Goal: Ask a question

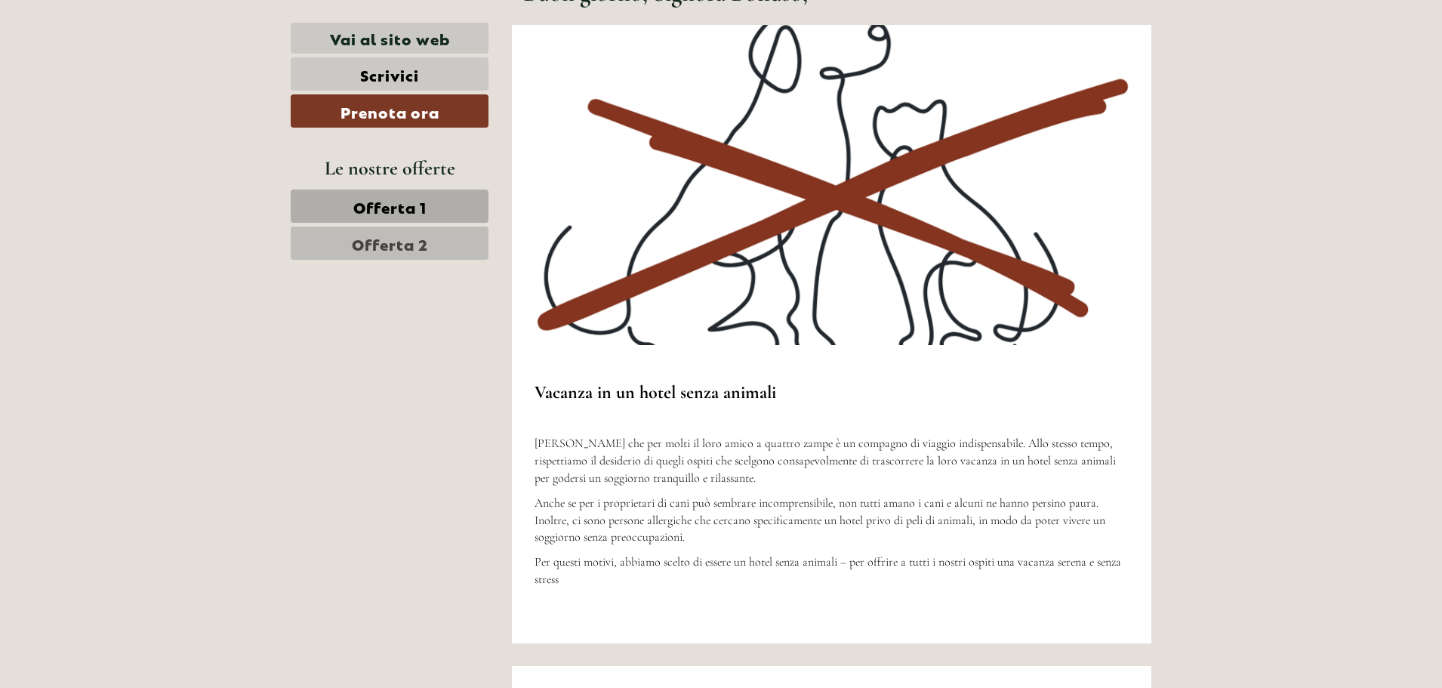
scroll to position [755, 0]
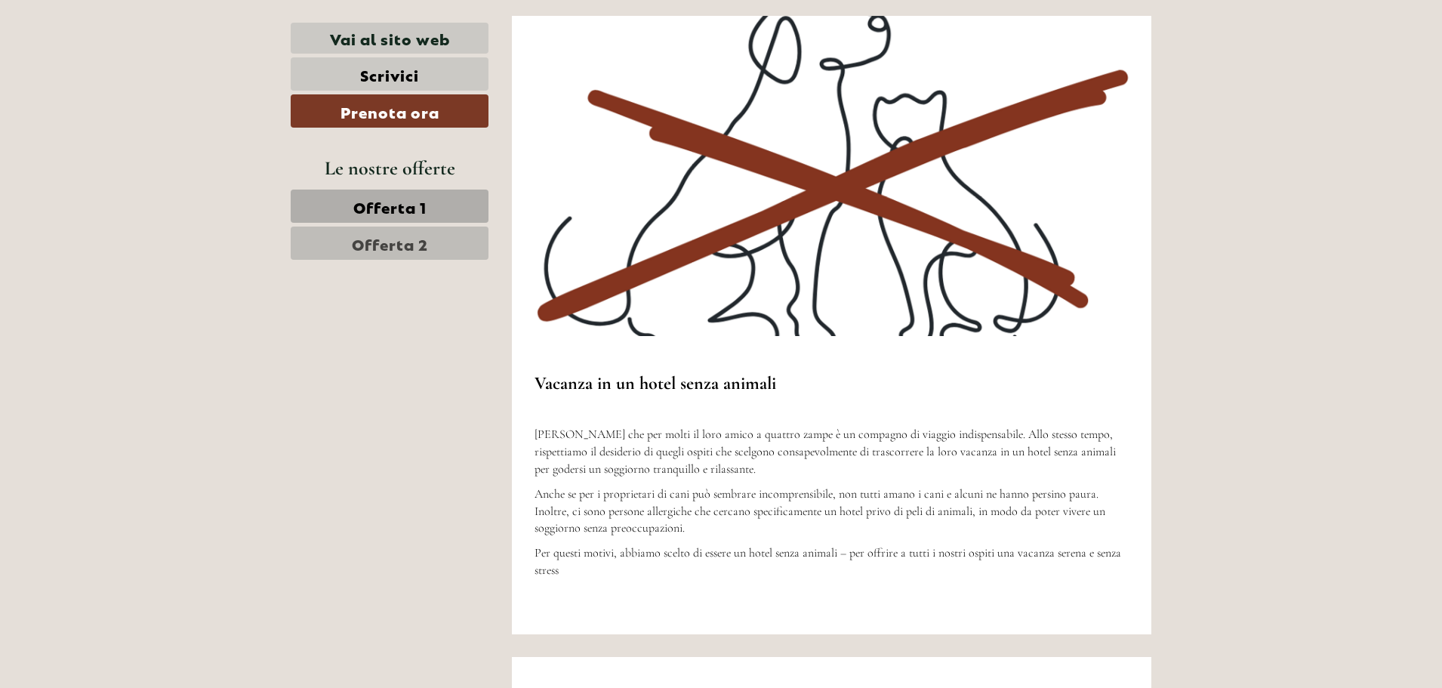
click at [387, 208] on span "Offerta 1" at bounding box center [389, 206] width 73 height 21
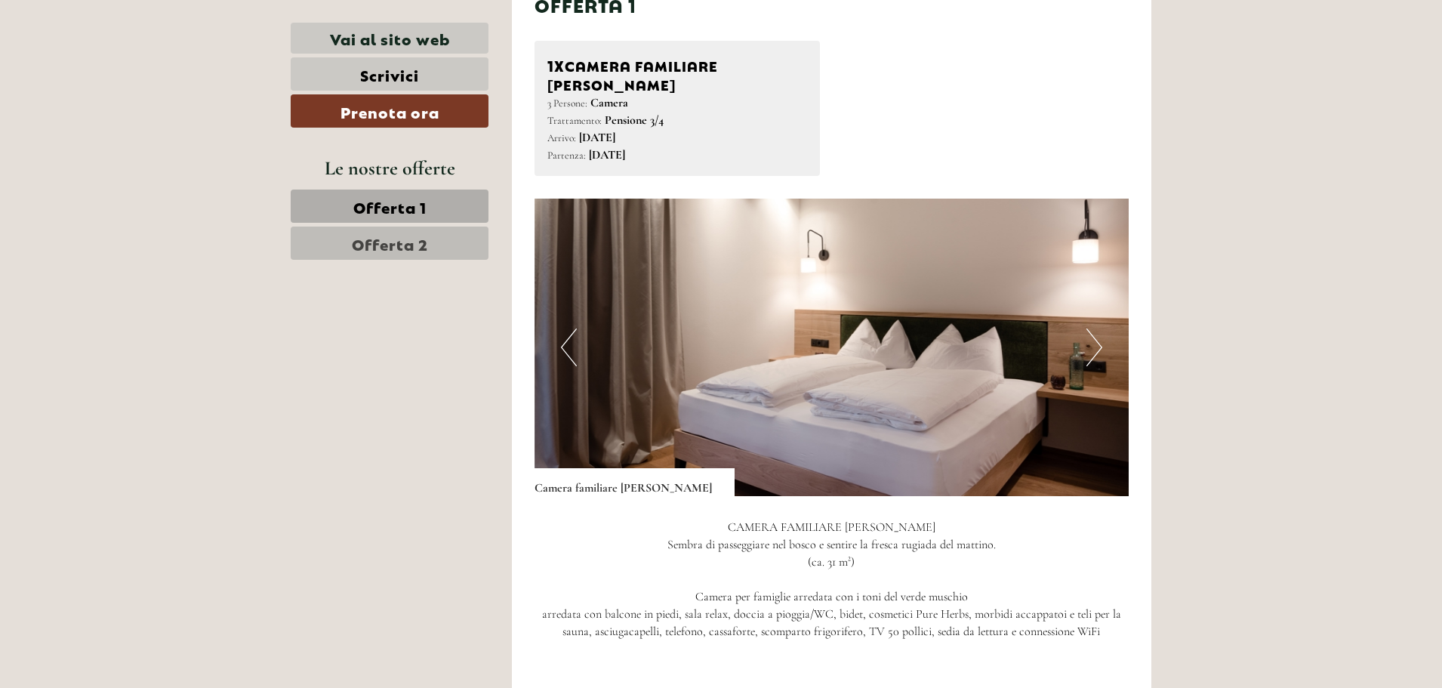
scroll to position [1574, 0]
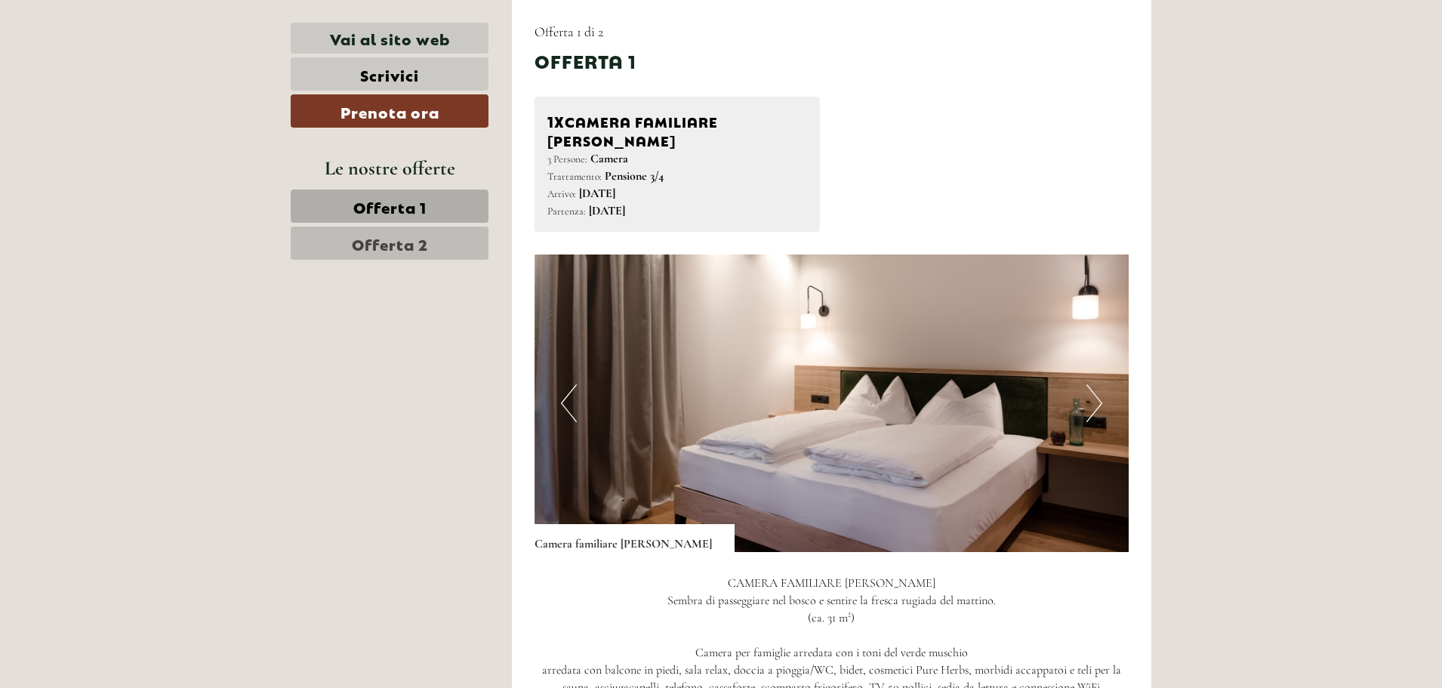
click at [1096, 390] on button "Next" at bounding box center [1094, 403] width 16 height 38
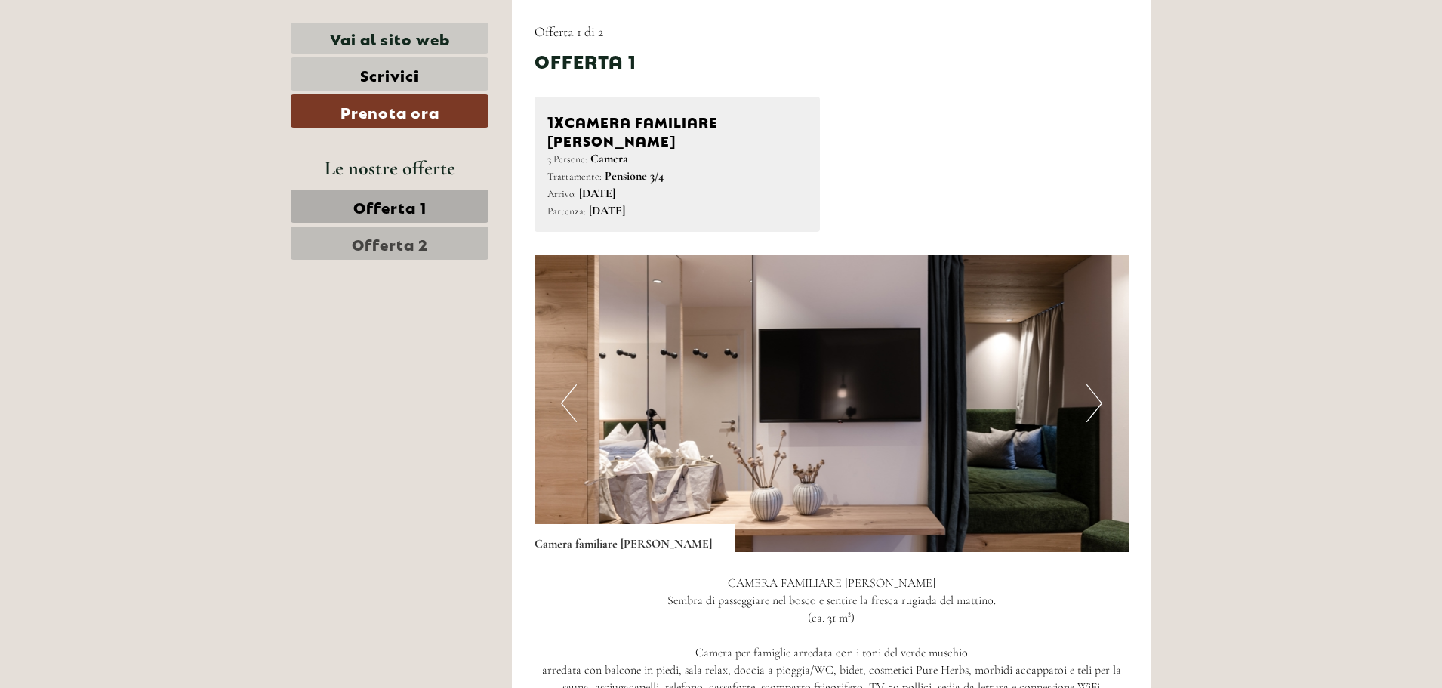
click at [1096, 390] on button "Next" at bounding box center [1094, 403] width 16 height 38
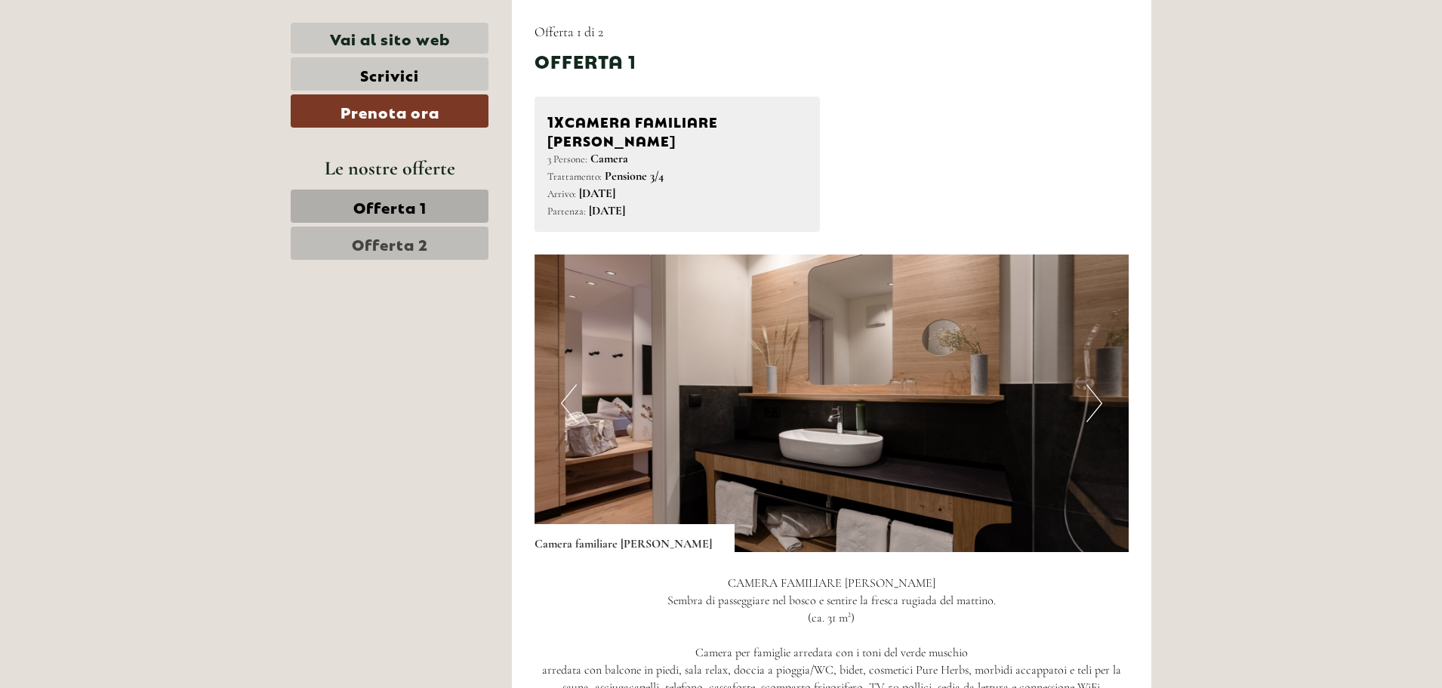
click at [1096, 390] on button "Next" at bounding box center [1094, 403] width 16 height 38
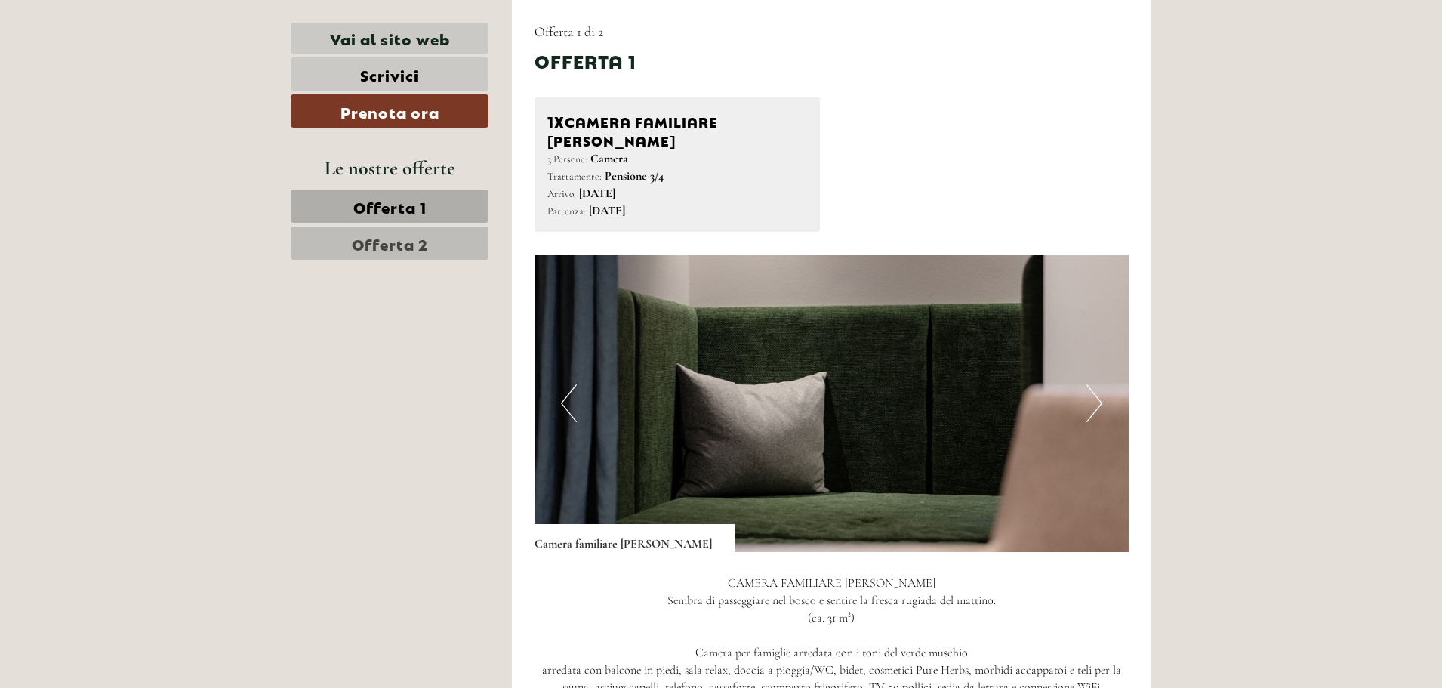
click at [1096, 390] on button "Next" at bounding box center [1094, 403] width 16 height 38
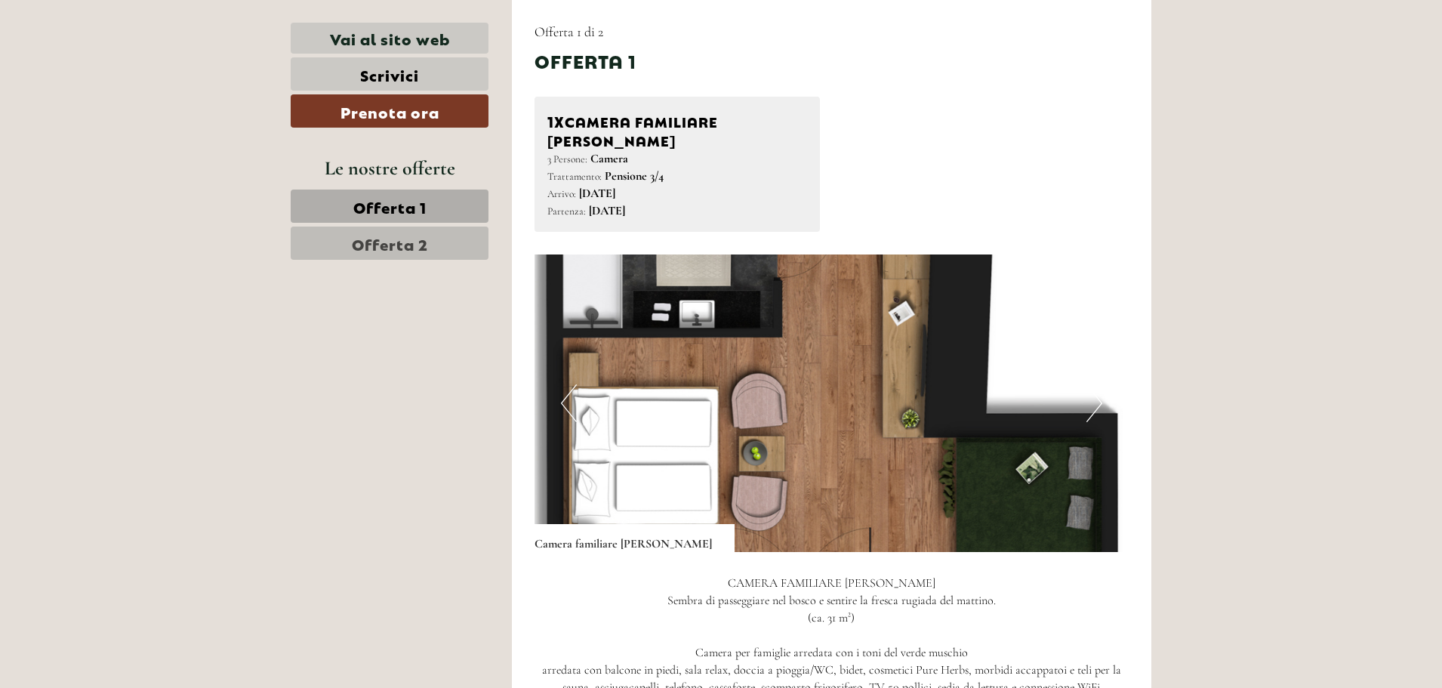
click at [1096, 390] on button "Next" at bounding box center [1094, 403] width 16 height 38
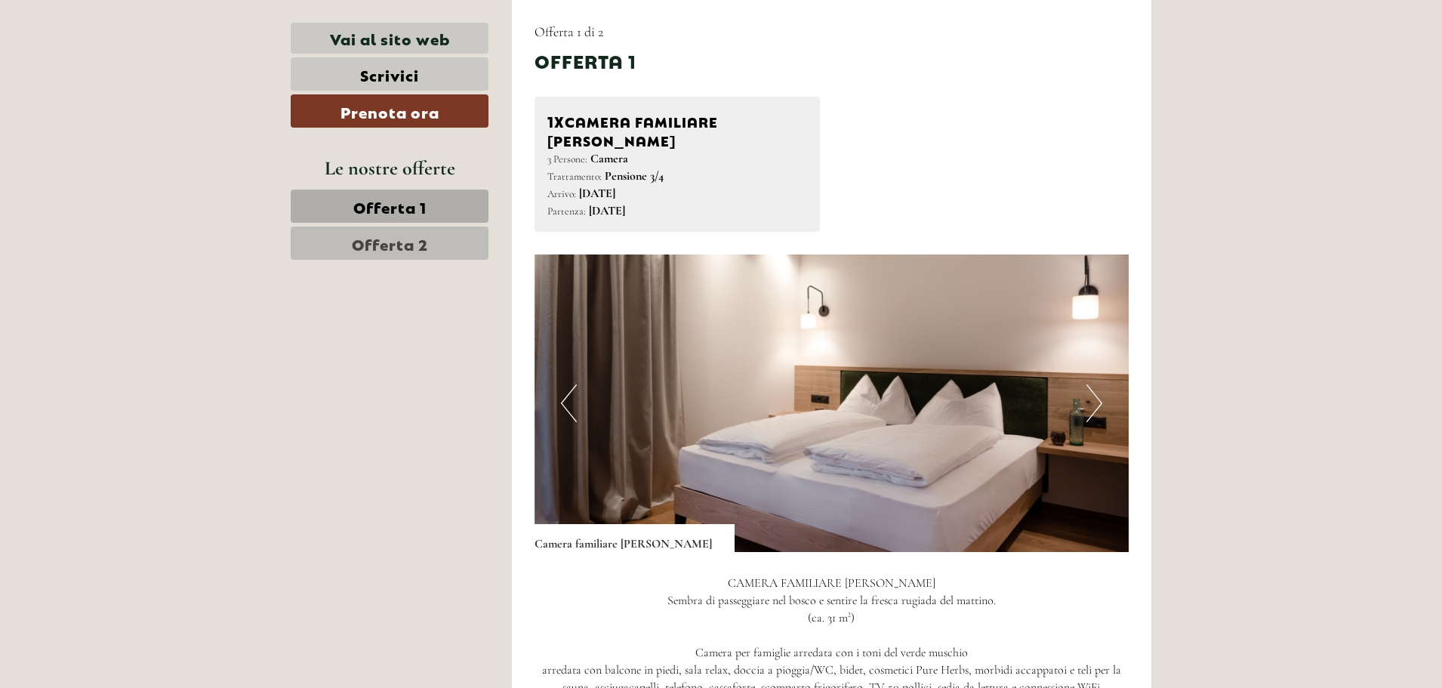
click at [1096, 390] on button "Next" at bounding box center [1094, 403] width 16 height 38
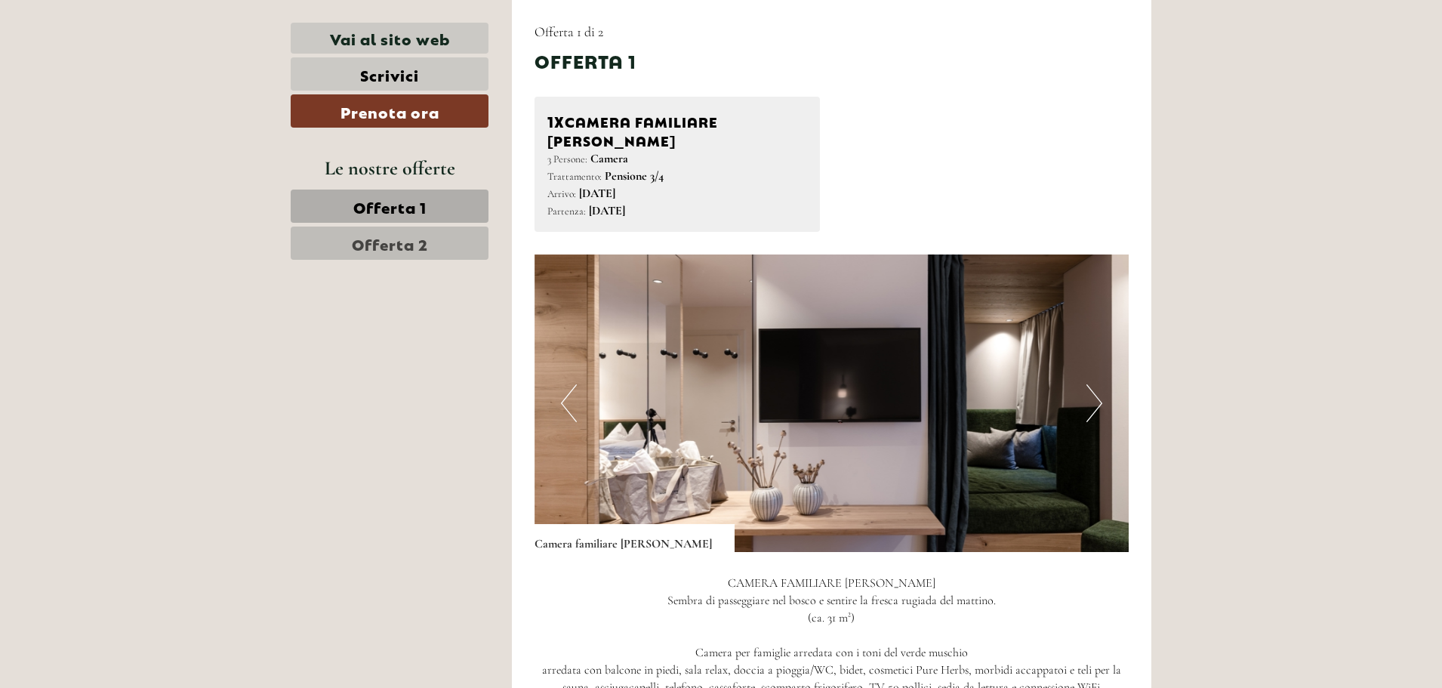
click at [1096, 390] on button "Next" at bounding box center [1094, 403] width 16 height 38
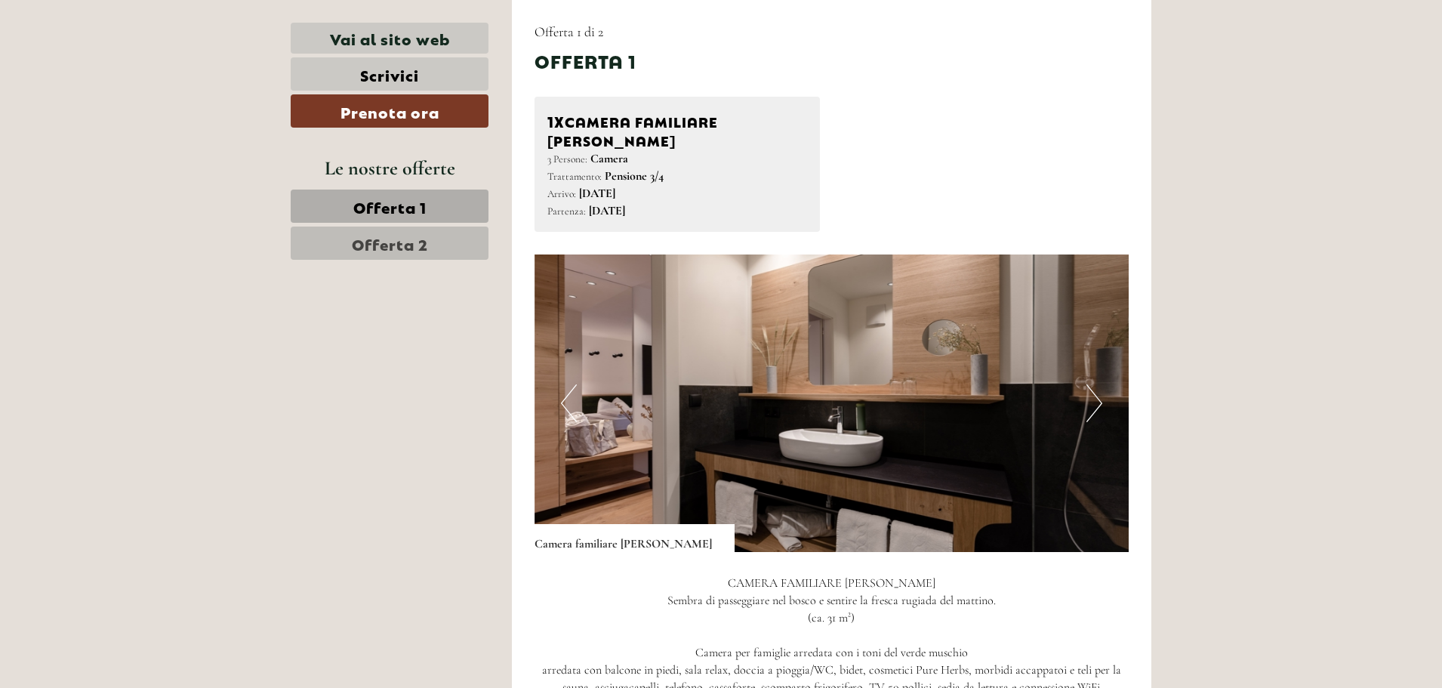
click at [1096, 390] on button "Next" at bounding box center [1094, 403] width 16 height 38
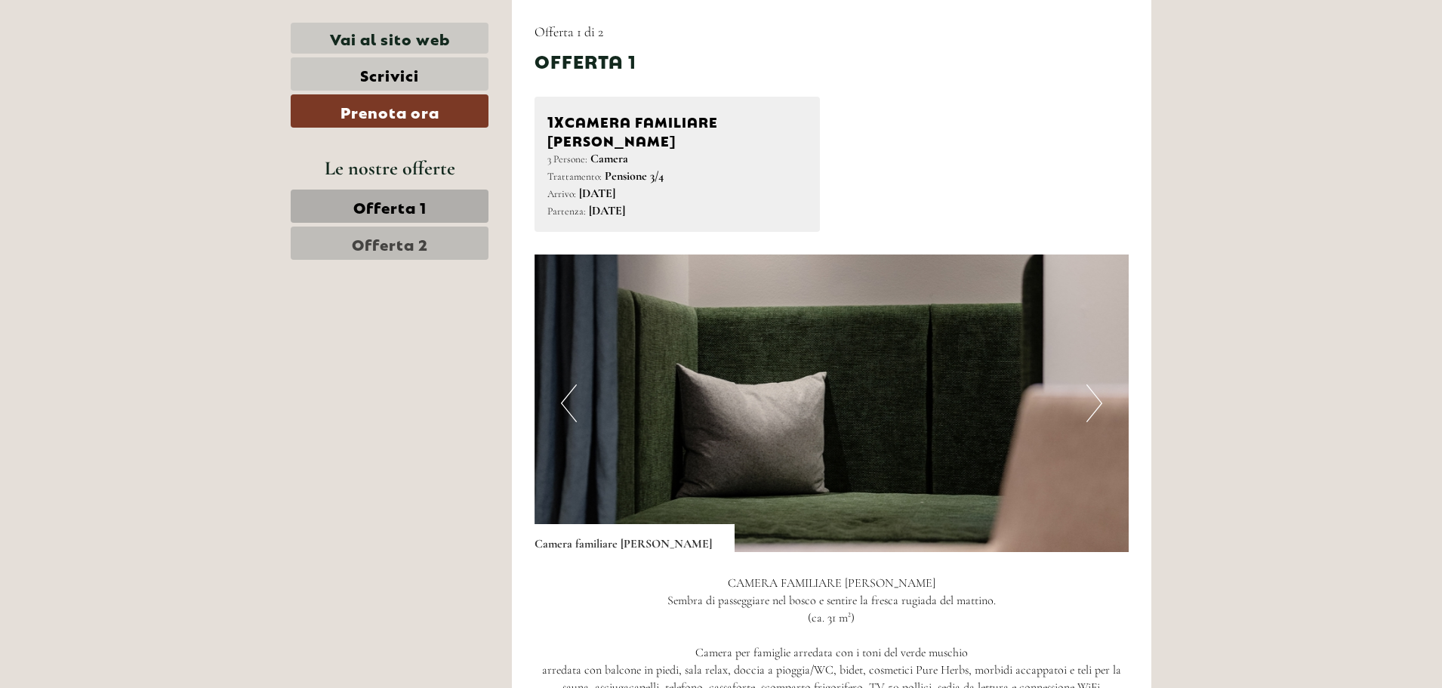
click at [1096, 390] on button "Next" at bounding box center [1094, 403] width 16 height 38
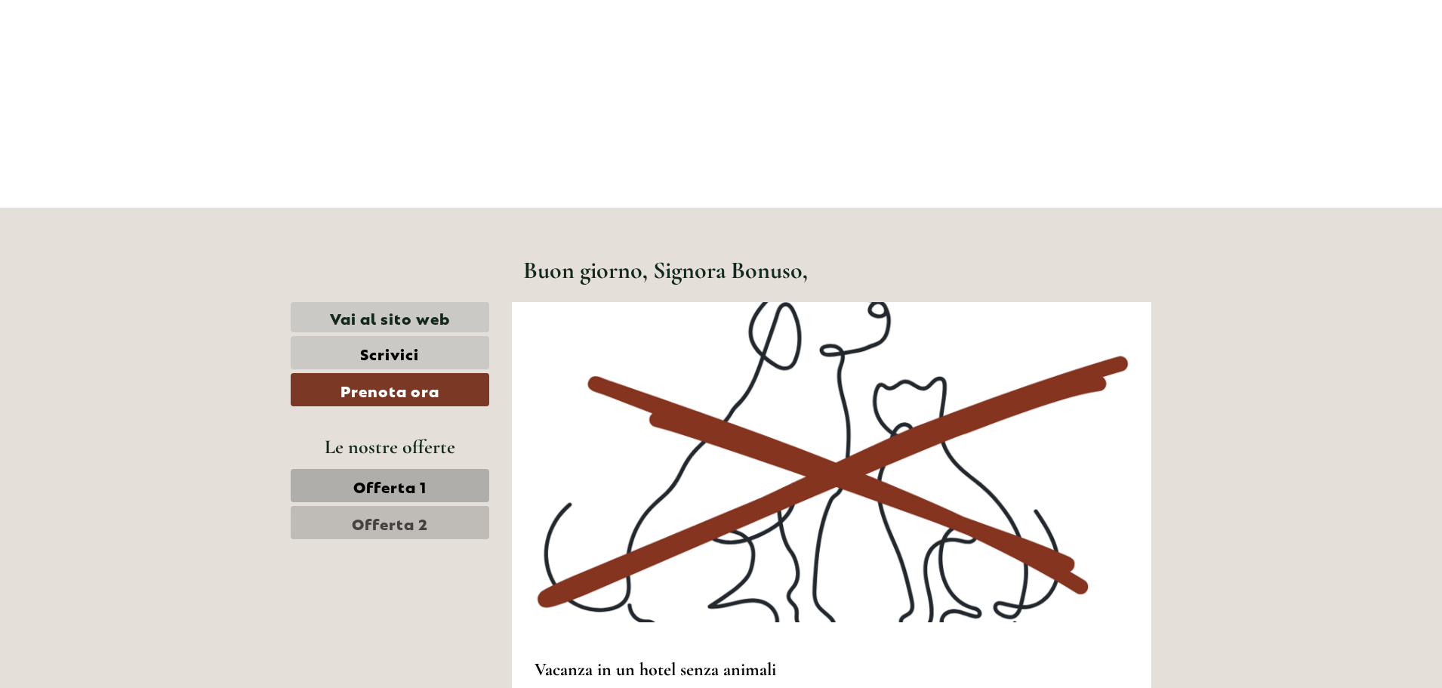
scroll to position [668, 0]
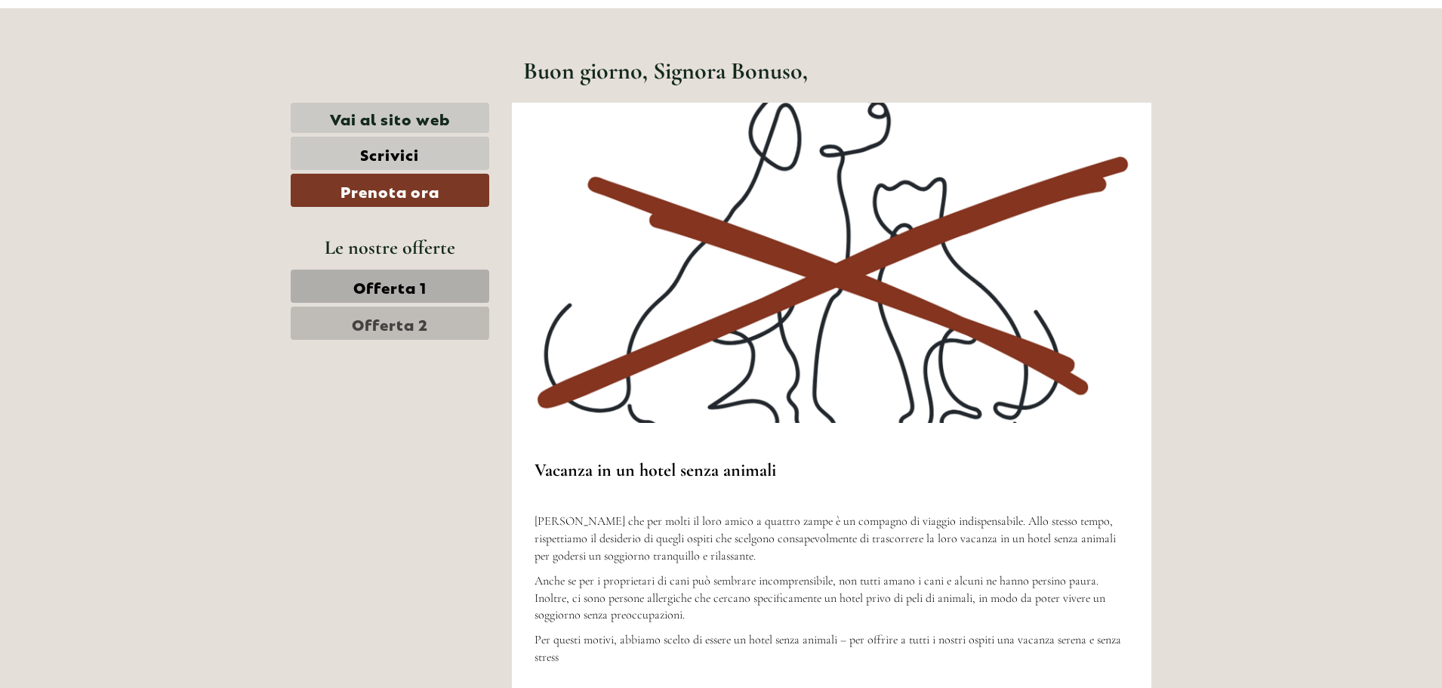
click at [384, 315] on span "Offerta 2" at bounding box center [390, 323] width 76 height 21
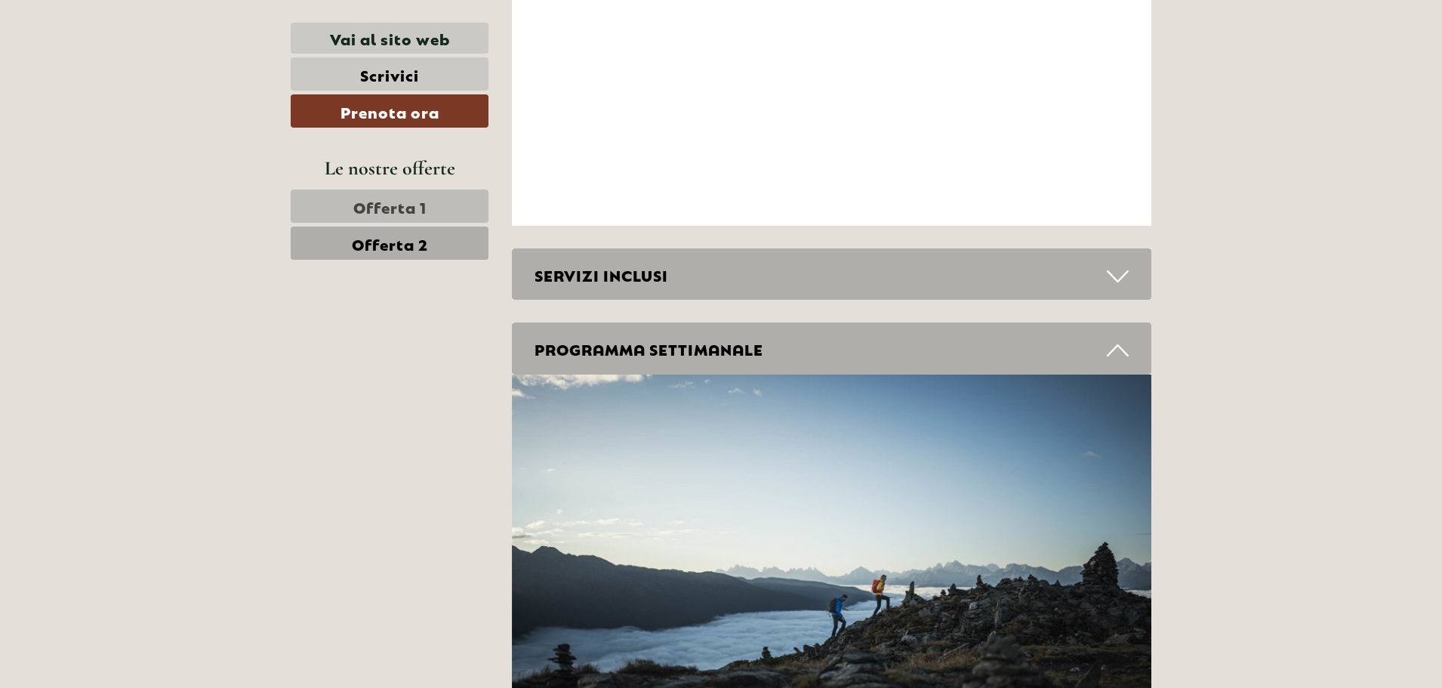
scroll to position [4368, 0]
click at [653, 265] on div "SERVIZI INCLUSI" at bounding box center [832, 274] width 640 height 52
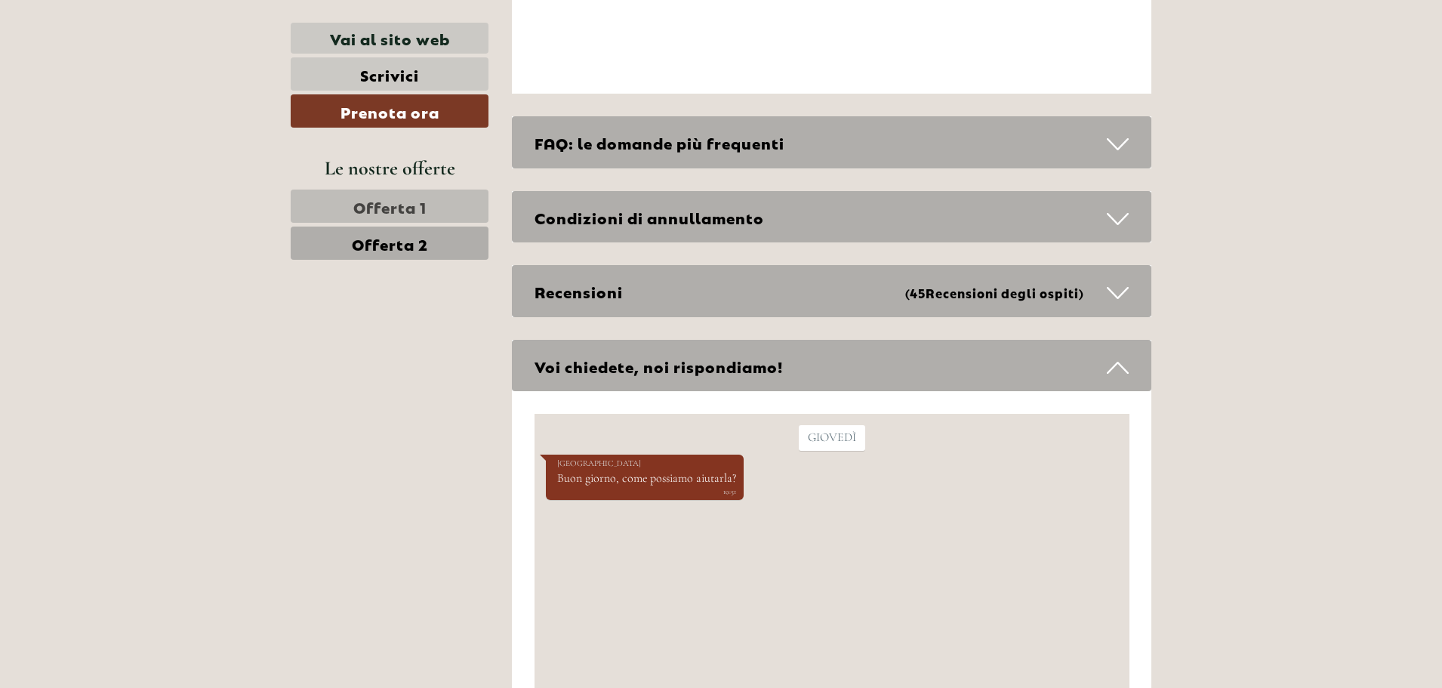
scroll to position [6029, 0]
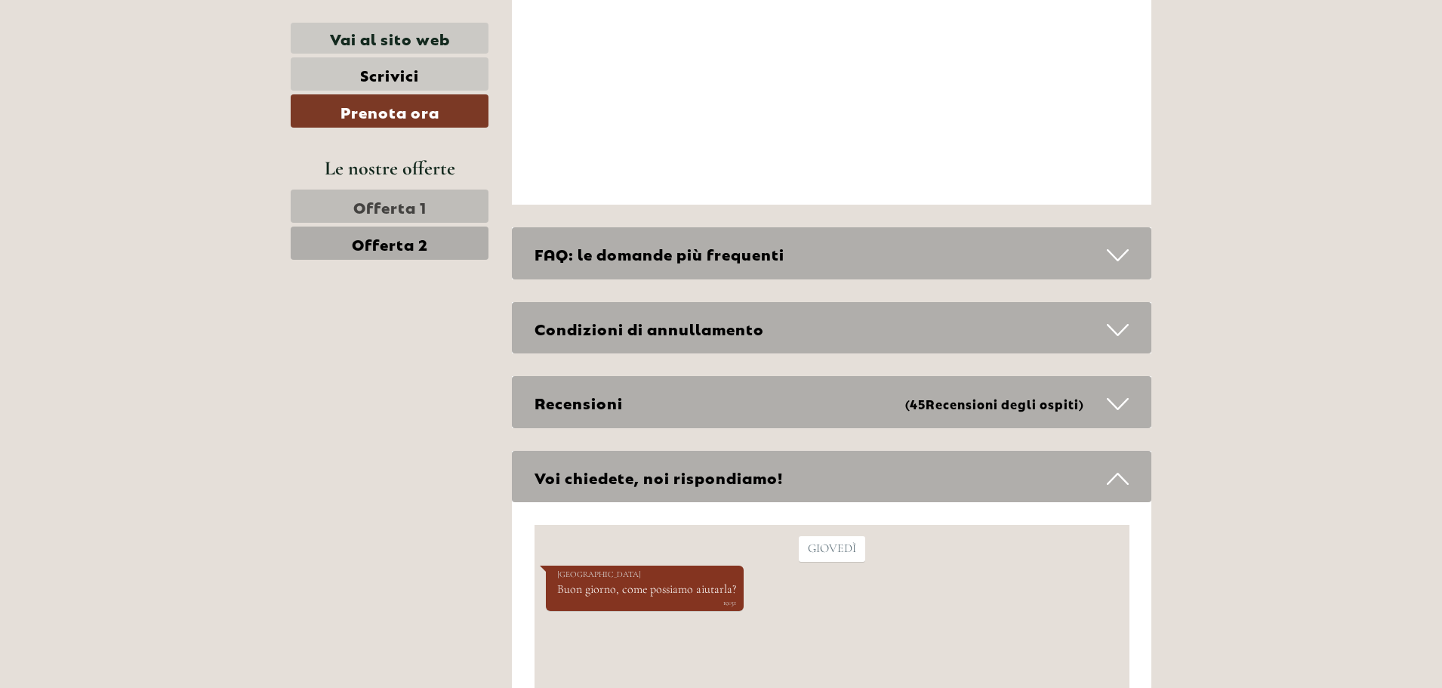
click at [663, 227] on div "FAQ: le domande più frequenti" at bounding box center [832, 253] width 640 height 52
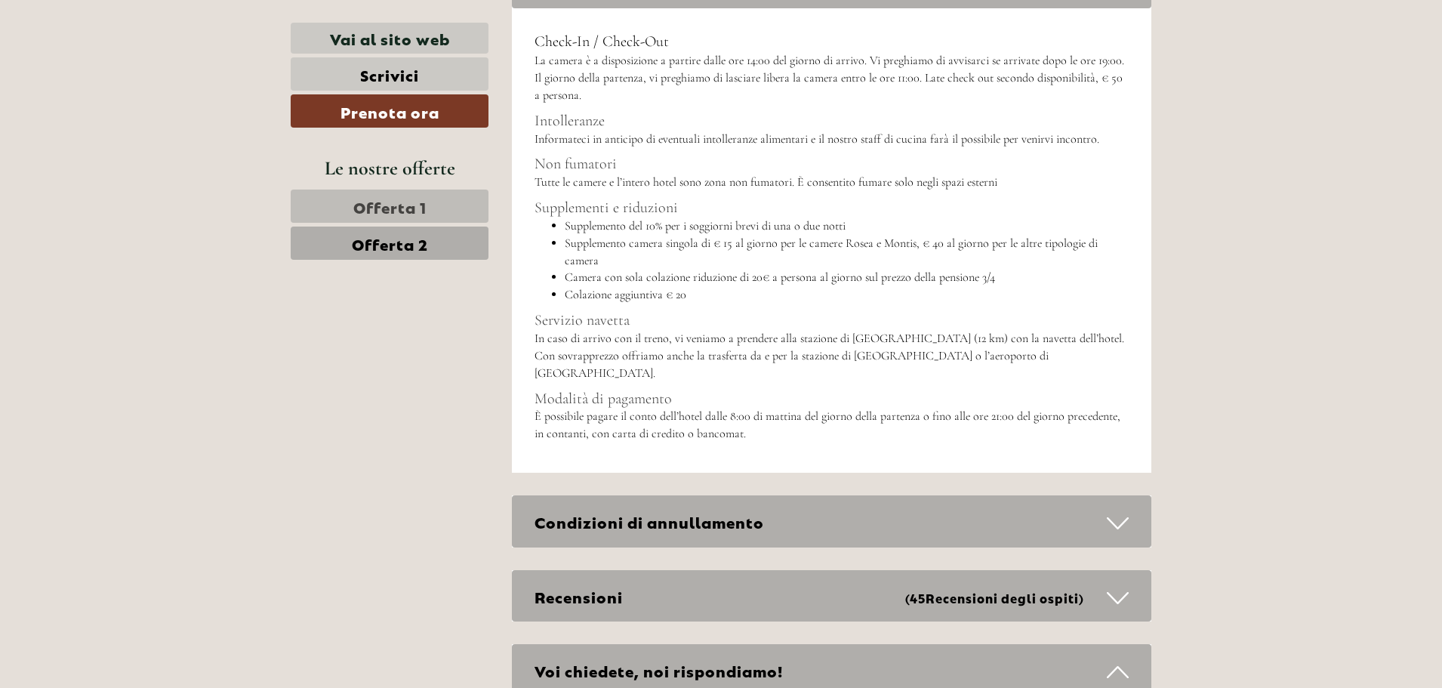
scroll to position [6331, 0]
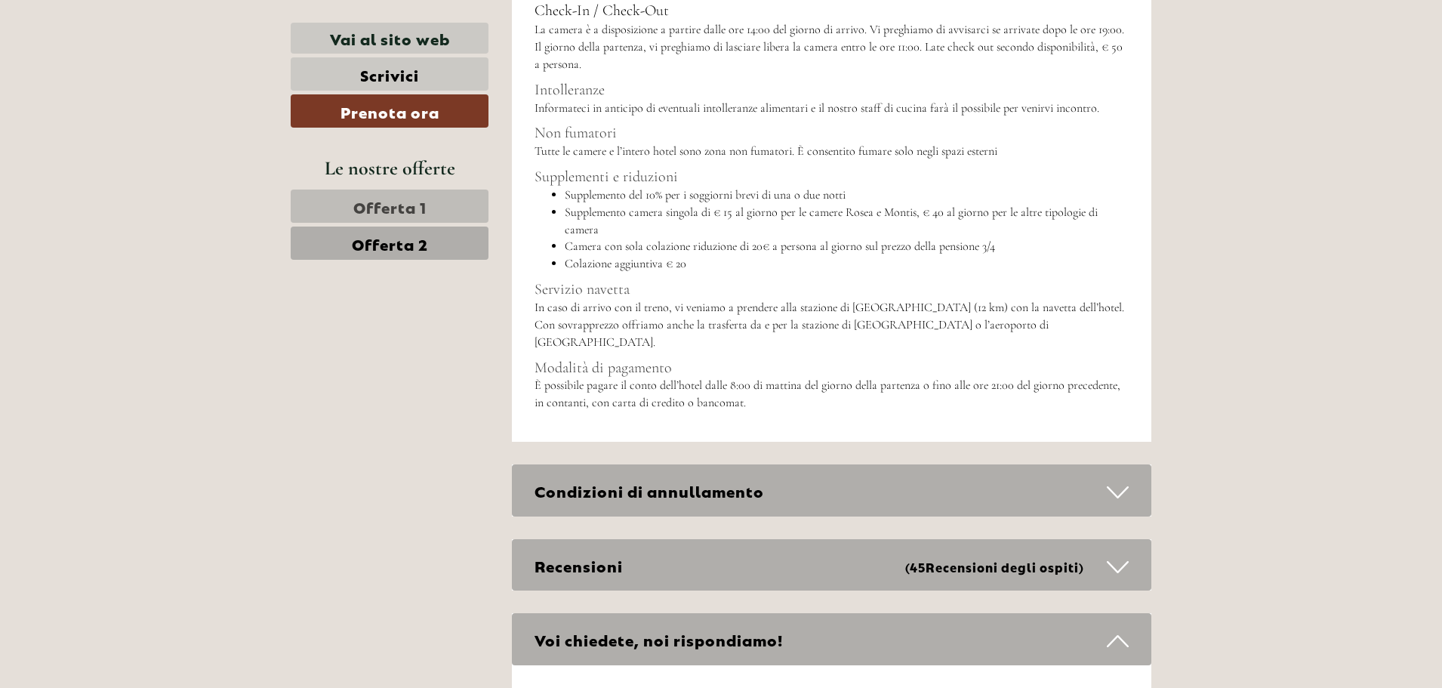
click at [679, 464] on div "Condizioni di annullamento" at bounding box center [832, 490] width 640 height 52
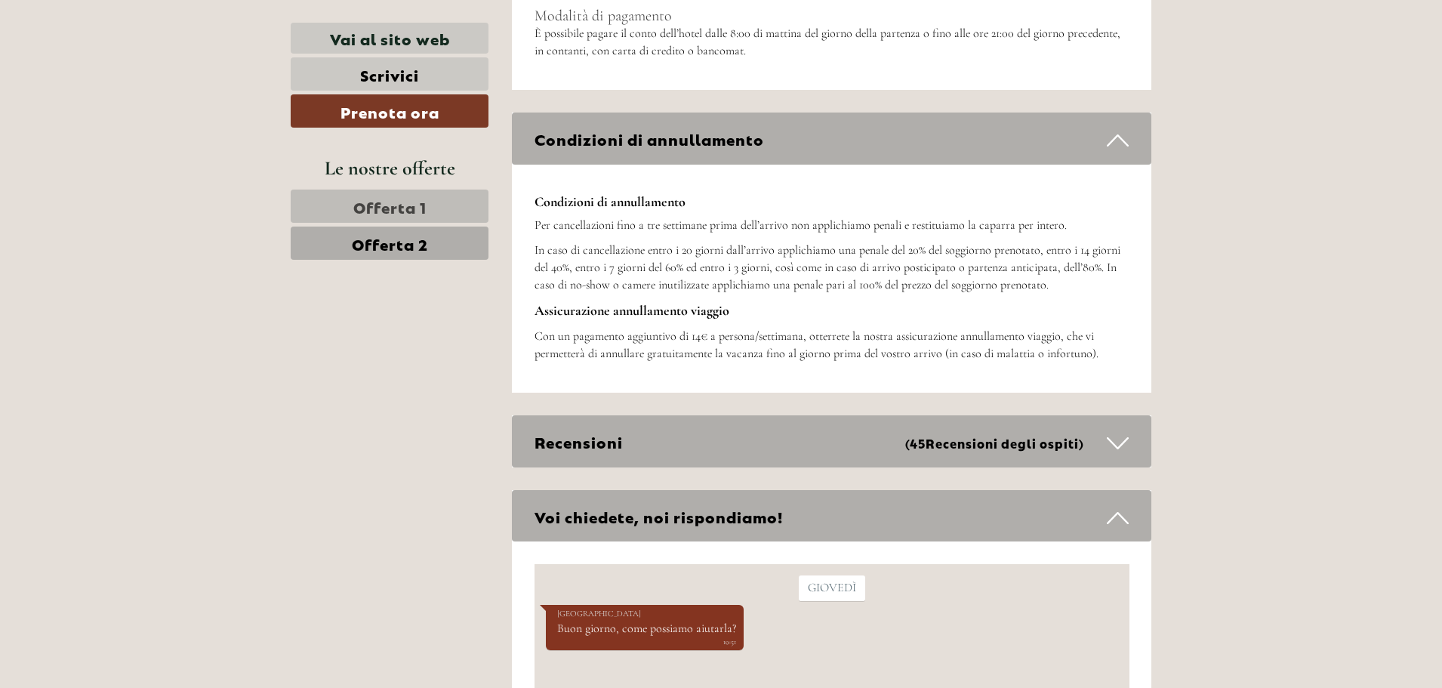
scroll to position [6709, 0]
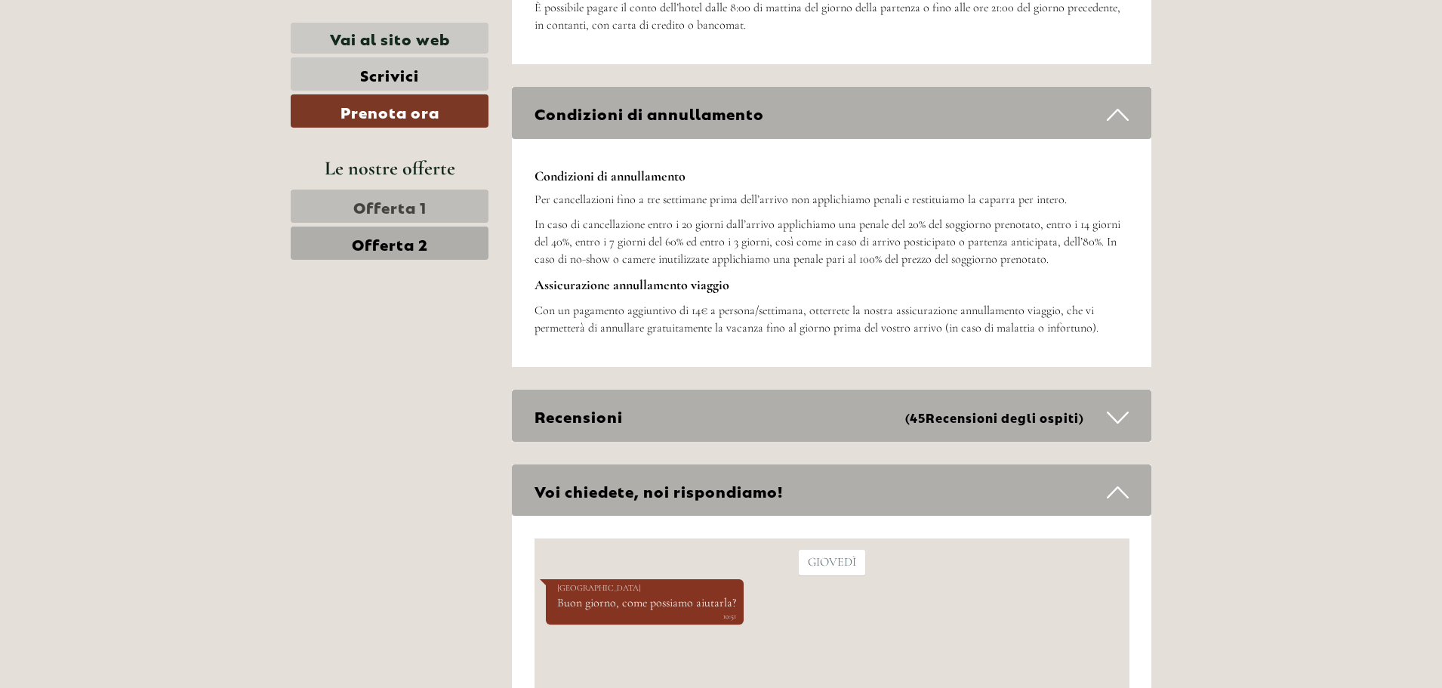
click at [591, 464] on div "Voi chiedete, noi rispondiamo!" at bounding box center [832, 490] width 640 height 52
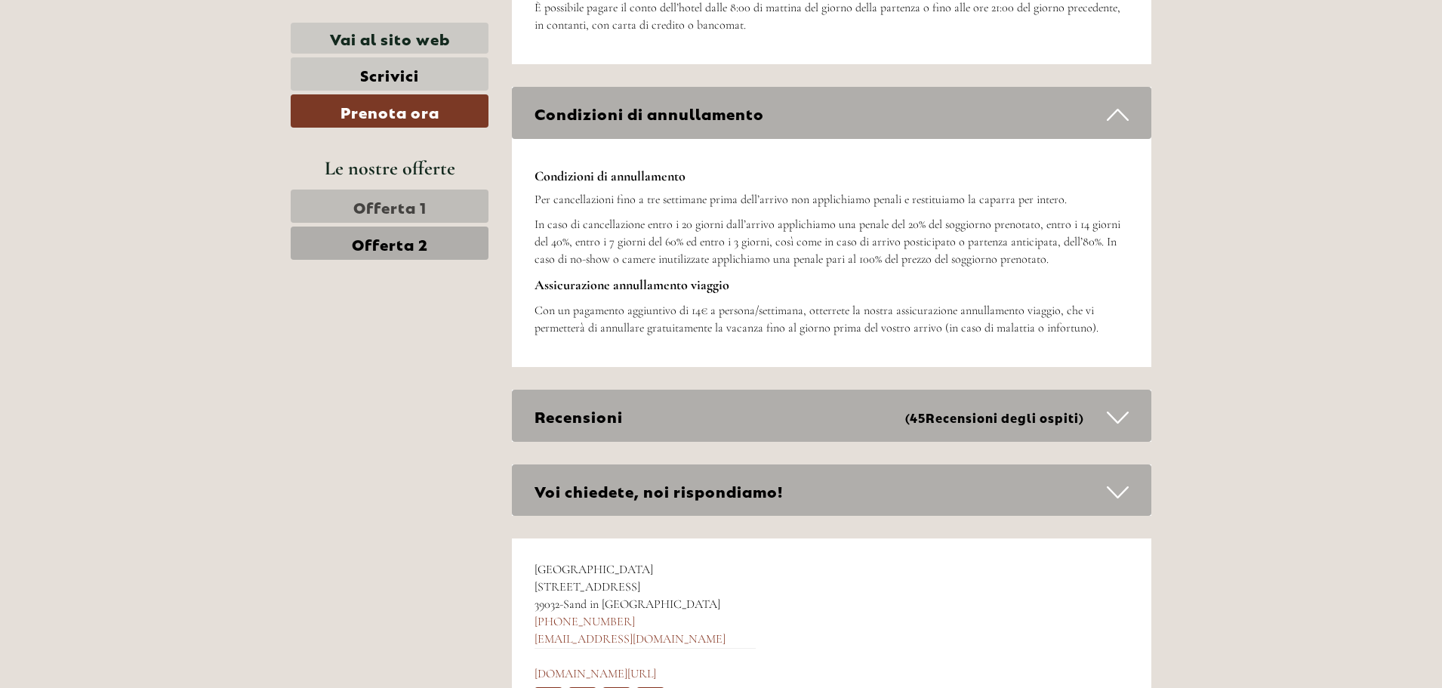
click at [637, 464] on div "Voi chiedete, noi rispondiamo!" at bounding box center [832, 490] width 640 height 52
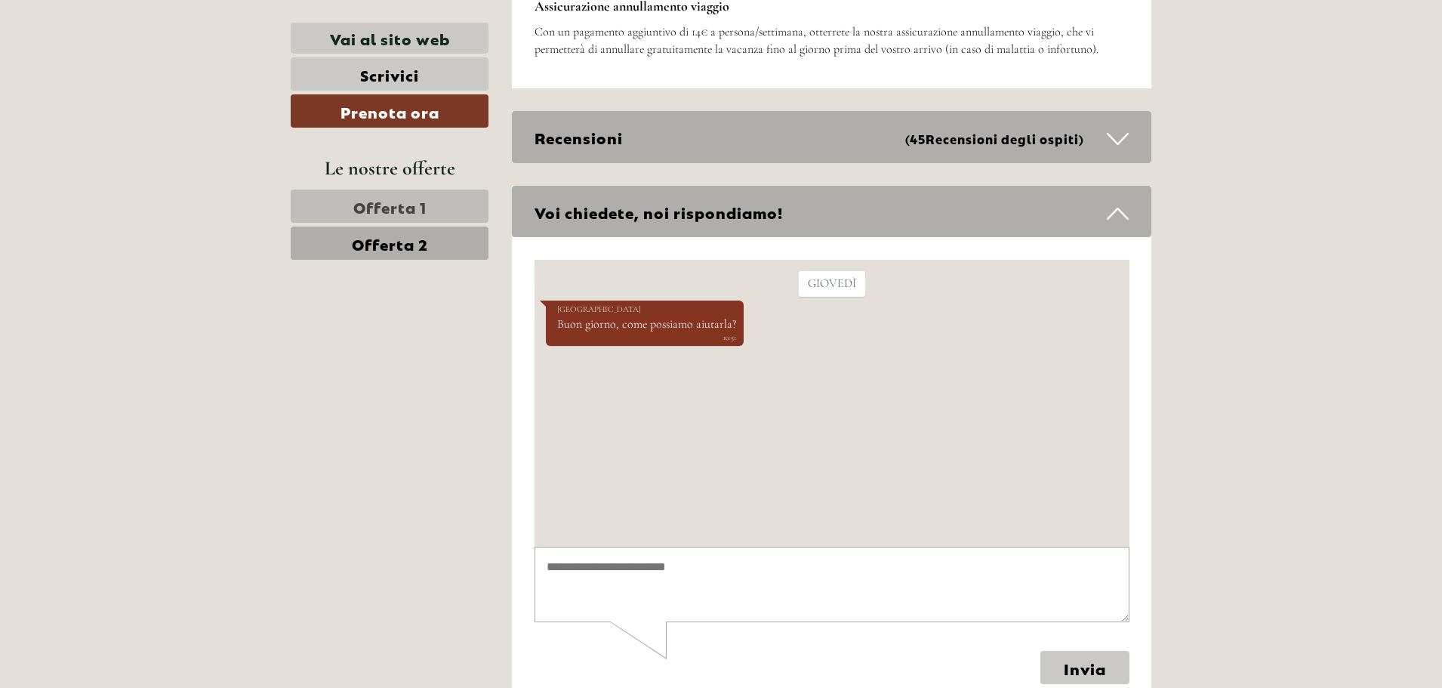
scroll to position [7011, 0]
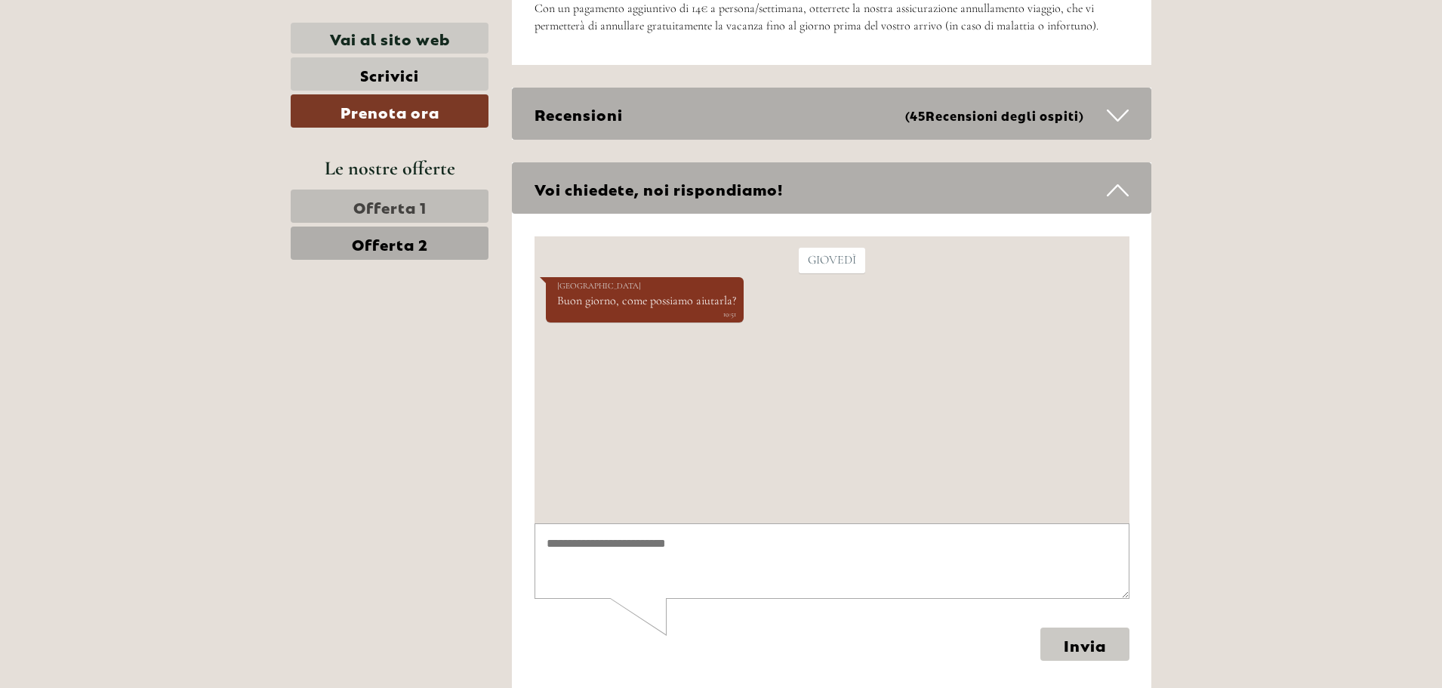
click at [603, 550] on textarea at bounding box center [831, 561] width 595 height 76
type textarea "**********"
click at [1089, 654] on button "Invia" at bounding box center [1084, 643] width 89 height 33
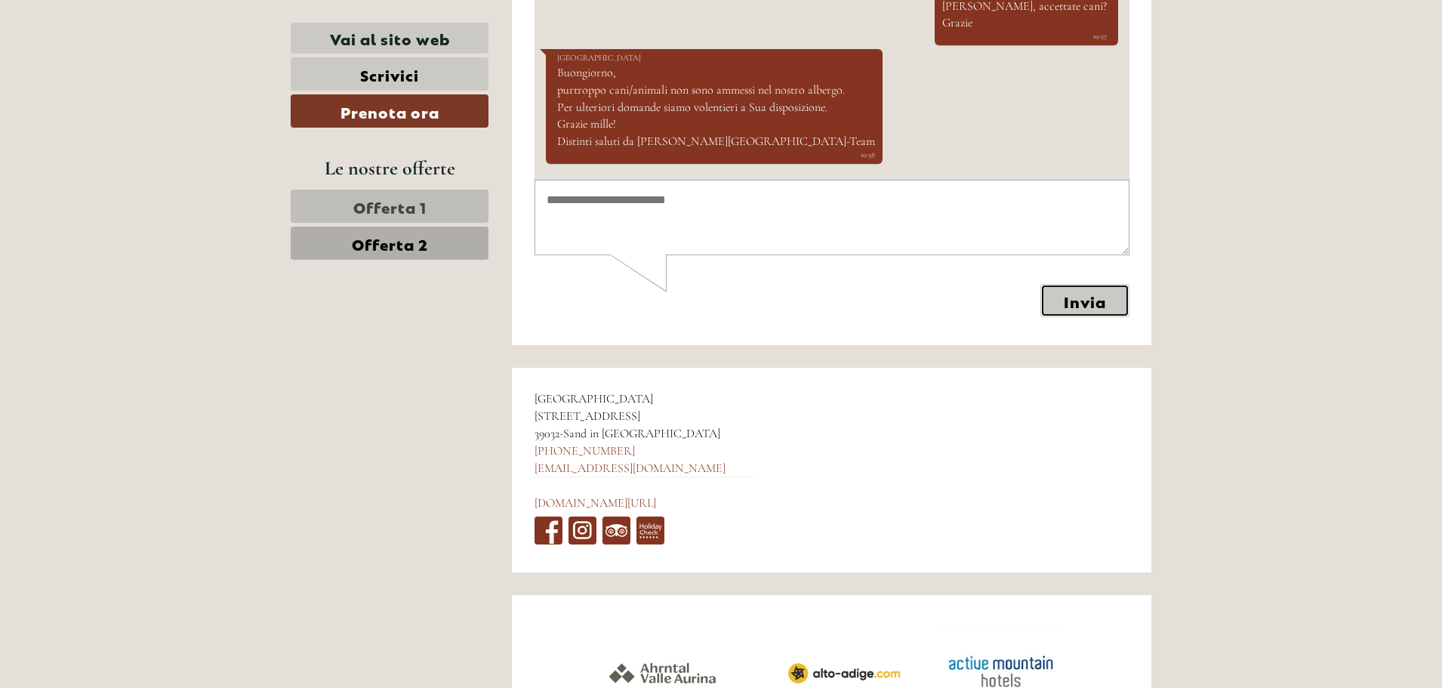
scroll to position [7347, 0]
